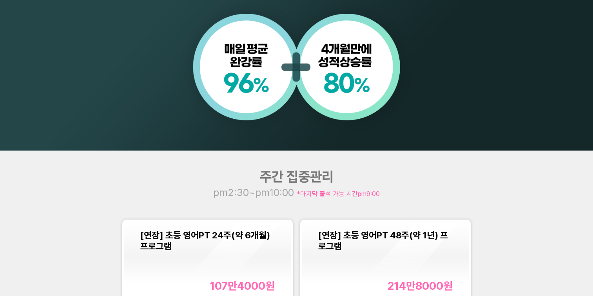
scroll to position [823, 0]
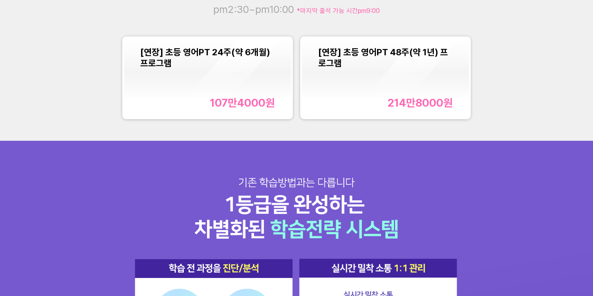
click at [220, 89] on div "[연장] 초등 영어PT 24주(약 6개월) 프로그램 107만4000 원" at bounding box center [207, 78] width 134 height 63
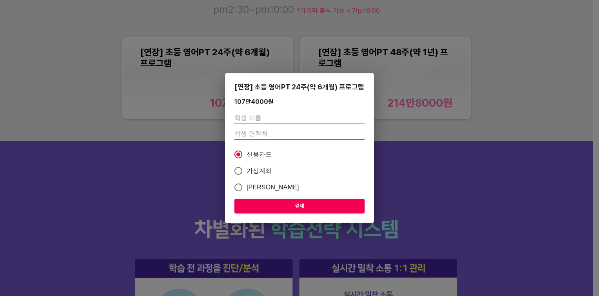
click at [251, 116] on input "text" at bounding box center [299, 118] width 130 height 13
type input "[PERSON_NAME]"
type input "01082321433"
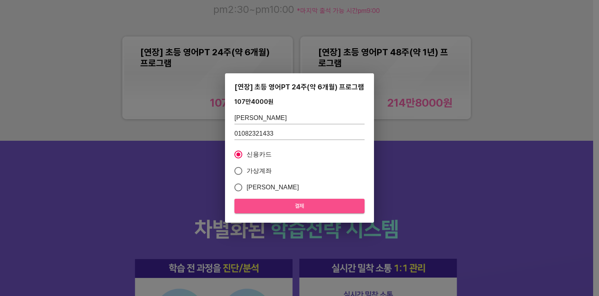
click at [295, 206] on span "결제" at bounding box center [300, 206] width 118 height 10
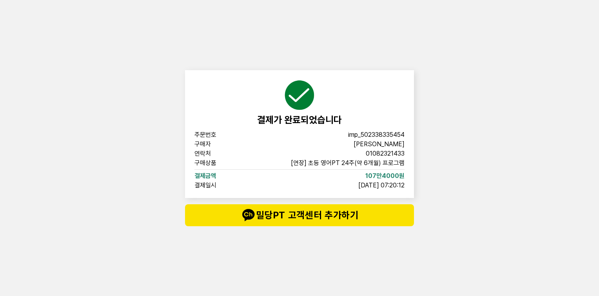
click at [356, 80] on div "결제가 완료되었습니다" at bounding box center [299, 103] width 210 height 46
